Goal: Information Seeking & Learning: Learn about a topic

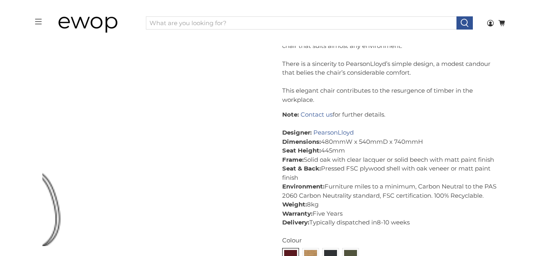
scroll to position [1081, 0]
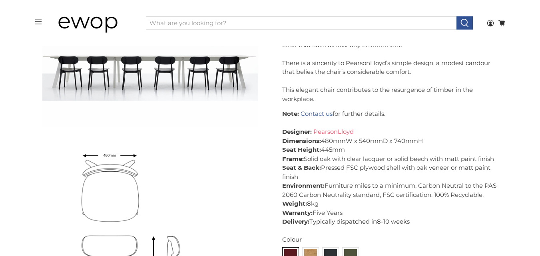
click at [347, 128] on link "PearsonLloyd" at bounding box center [333, 132] width 40 height 8
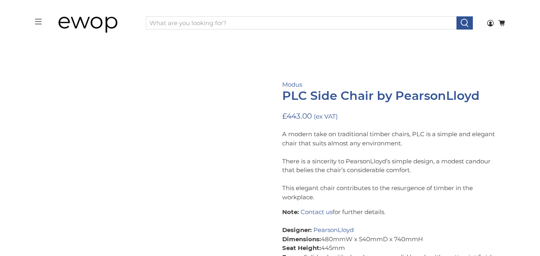
scroll to position [281, 0]
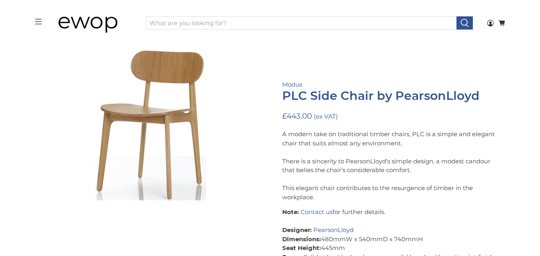
scroll to position [311, 0]
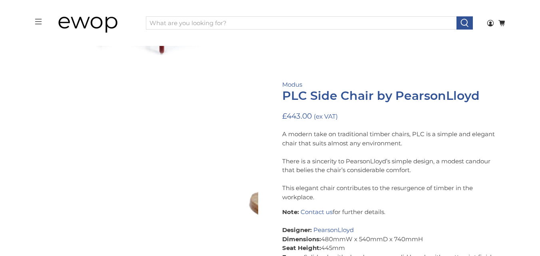
click at [45, 124] on img at bounding box center [433, 155] width 799 height 799
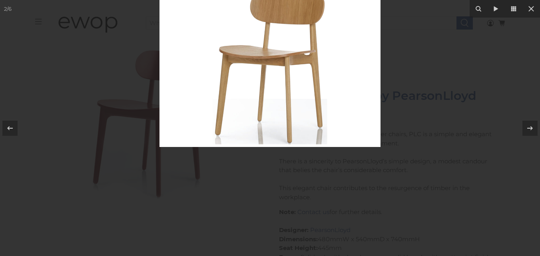
click at [49, 124] on div at bounding box center [270, 36] width 540 height 256
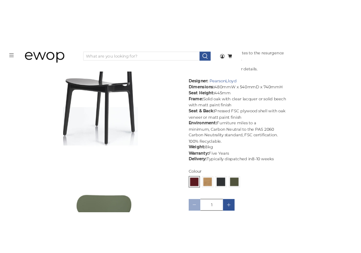
scroll to position [464, 0]
